Goal: Use online tool/utility: Utilize a website feature to perform a specific function

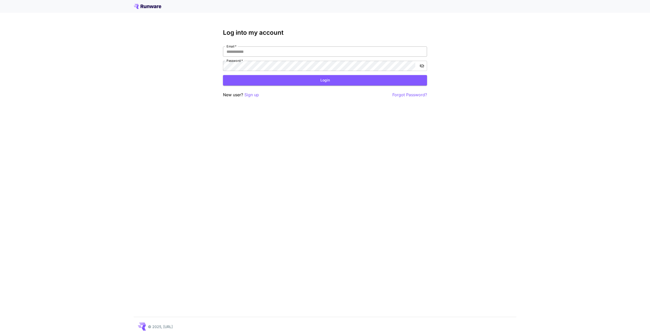
click at [365, 51] on input "Email   *" at bounding box center [325, 51] width 204 height 10
click at [0, 336] on com-1password-button at bounding box center [0, 336] width 0 height 0
type input "**********"
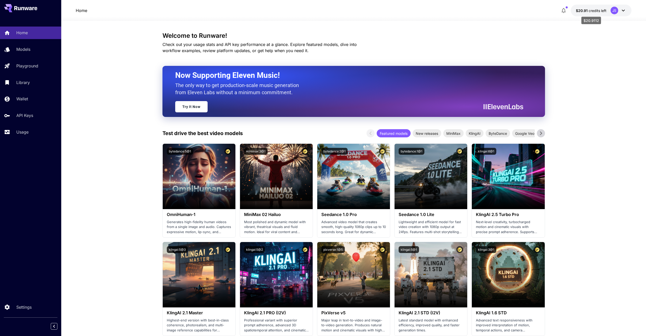
click at [593, 9] on span "credits left" at bounding box center [598, 10] width 18 height 4
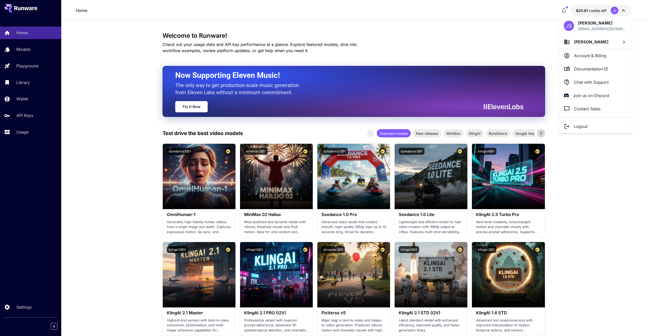
click at [542, 22] on div at bounding box center [325, 168] width 650 height 336
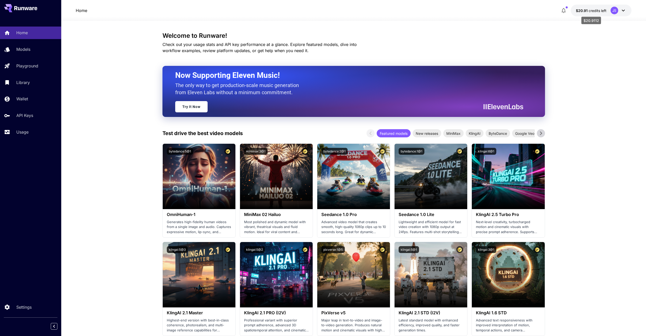
click at [596, 10] on span "credits left" at bounding box center [598, 10] width 18 height 4
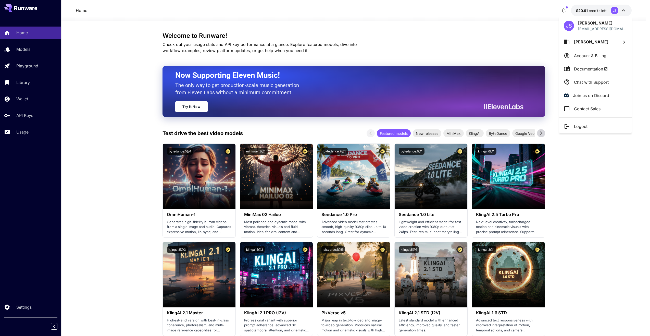
click at [595, 57] on p "Account & Billing" at bounding box center [590, 56] width 32 height 6
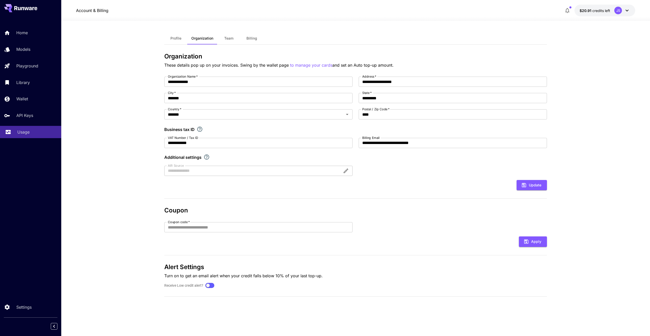
click at [33, 133] on div "Usage" at bounding box center [37, 132] width 40 height 6
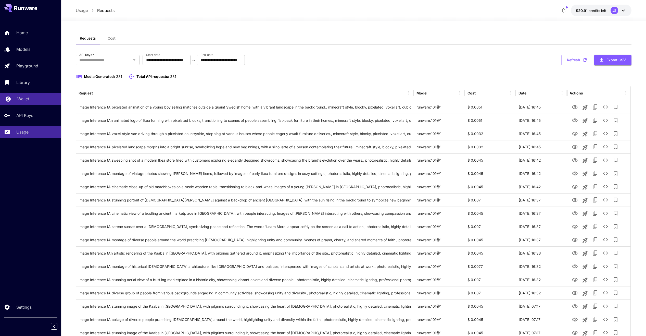
click at [22, 100] on p "Wallet" at bounding box center [23, 99] width 12 height 6
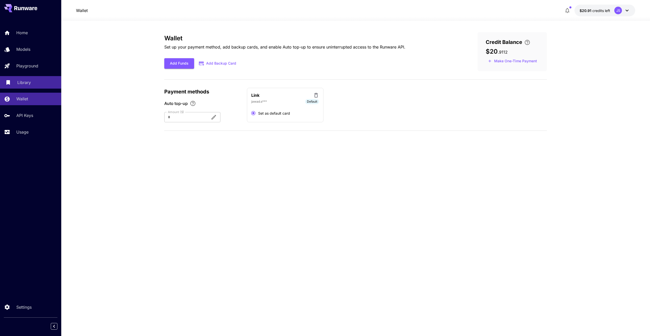
click at [20, 79] on link "Library" at bounding box center [30, 82] width 61 height 13
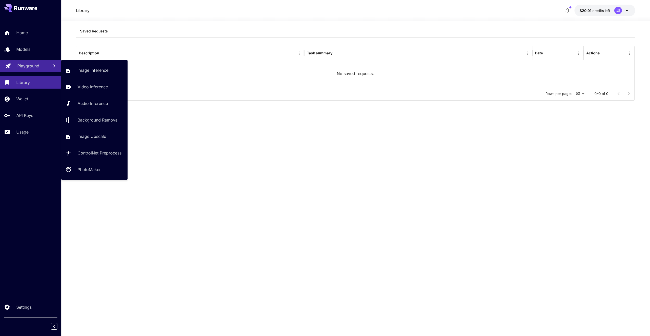
drag, startPoint x: 46, startPoint y: 69, endPoint x: 50, endPoint y: 69, distance: 3.3
click at [104, 106] on p "Audio Inference" at bounding box center [94, 103] width 30 height 6
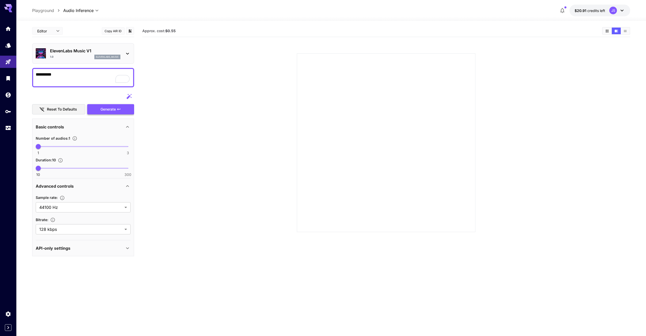
type textarea "**********"
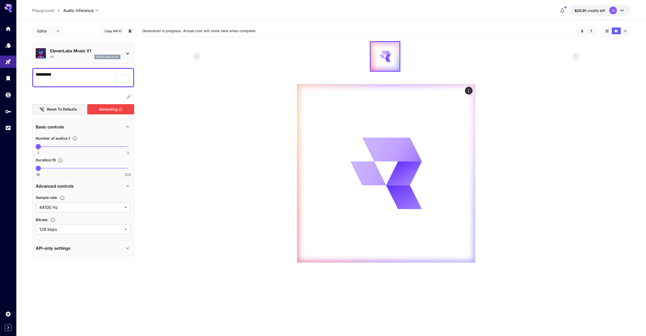
click at [115, 108] on div "Generating" at bounding box center [110, 109] width 47 height 10
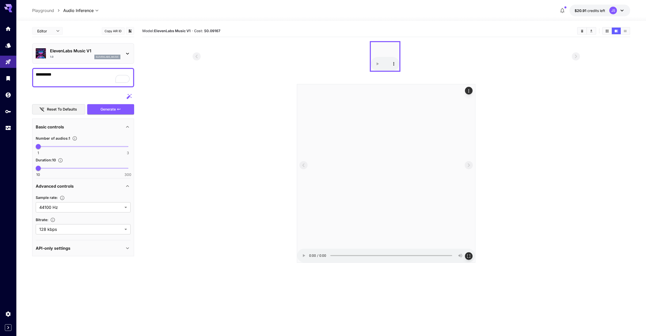
click at [333, 159] on audio at bounding box center [386, 173] width 178 height 178
click at [9, 47] on link at bounding box center [8, 45] width 16 height 13
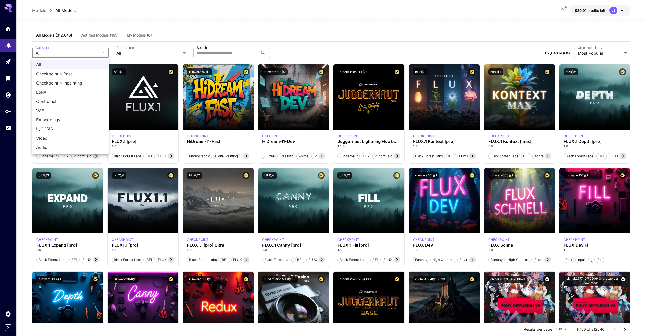
click at [22, 102] on div at bounding box center [325, 168] width 650 height 336
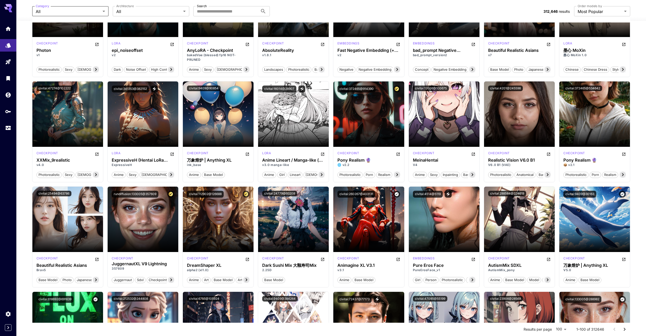
scroll to position [760, 0]
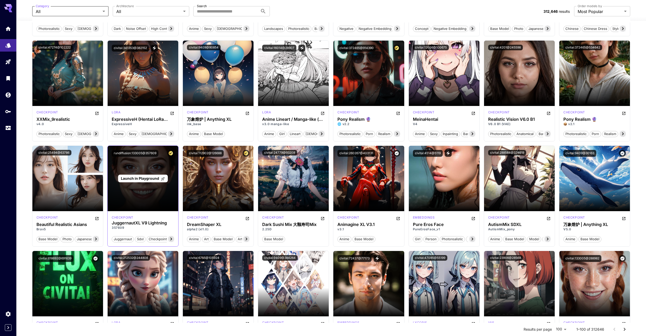
click at [145, 166] on div "Launch in Playground" at bounding box center [143, 178] width 71 height 65
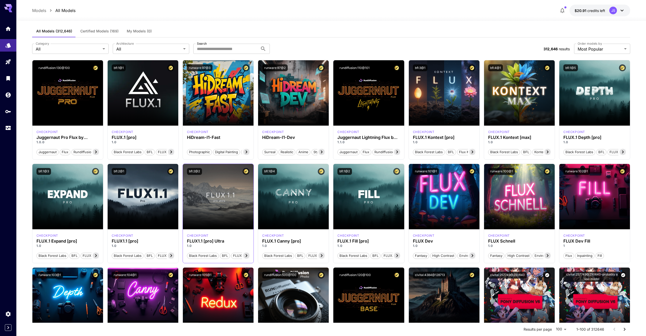
scroll to position [0, 0]
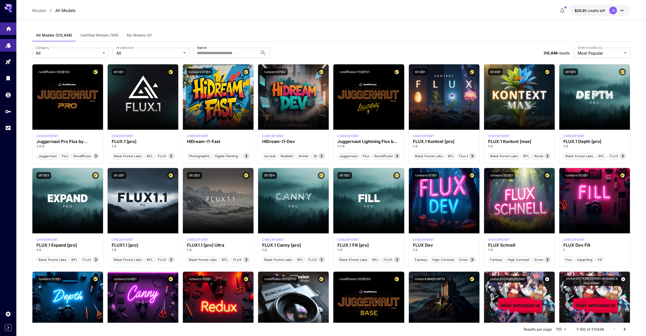
click at [5, 32] on link at bounding box center [8, 28] width 16 height 13
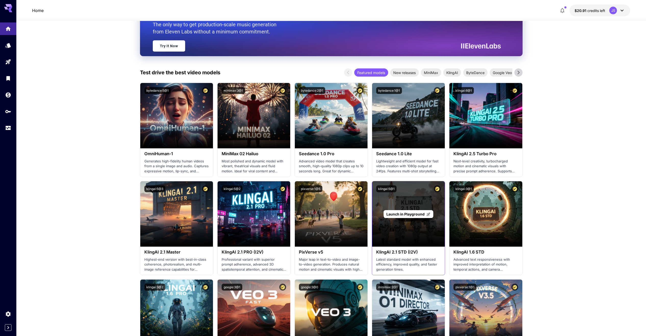
scroll to position [45, 0]
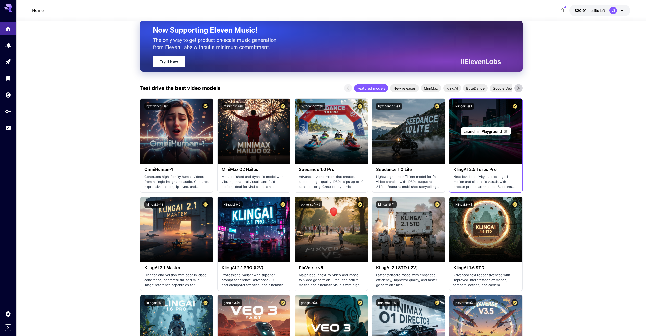
click at [489, 133] on span "Launch in Playground" at bounding box center [483, 131] width 38 height 4
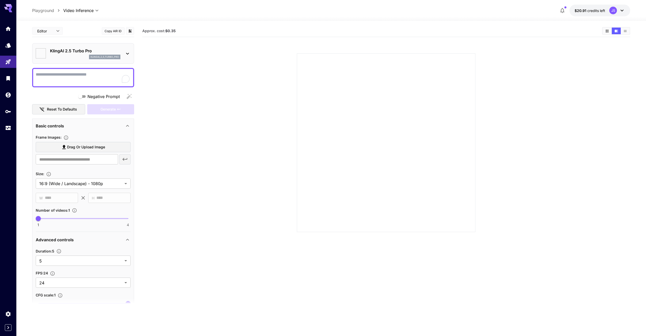
type input "***"
click at [90, 263] on body "**********" at bounding box center [325, 188] width 650 height 376
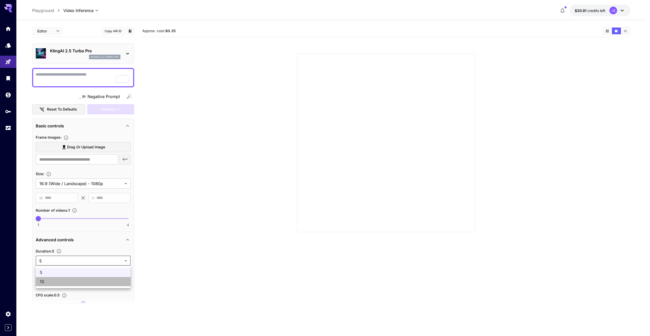
click at [82, 279] on span "10" at bounding box center [83, 281] width 87 height 6
type input "**"
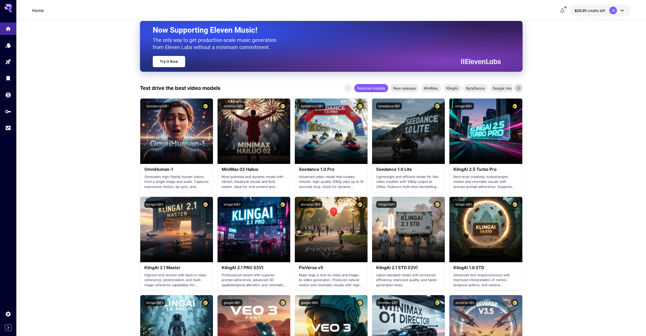
scroll to position [217, 0]
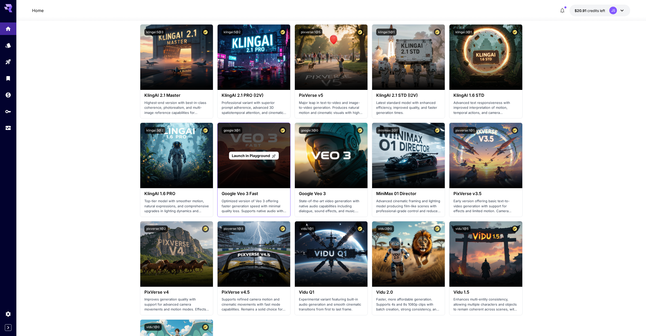
click at [244, 158] on p "Launch in Playground" at bounding box center [254, 155] width 44 height 5
